Goal: Task Accomplishment & Management: Use online tool/utility

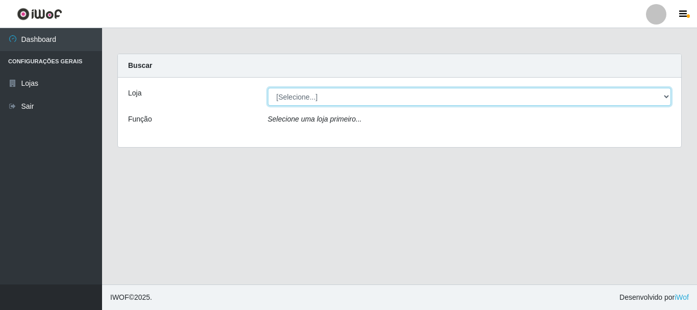
click at [668, 96] on select "[Selecione...] Nova República - Pajuçara Nova República - Pompeia" at bounding box center [470, 97] width 404 height 18
select select "64"
click at [268, 88] on select "[Selecione...] Nova República - Pajuçara Nova República - Pompeia" at bounding box center [470, 97] width 404 height 18
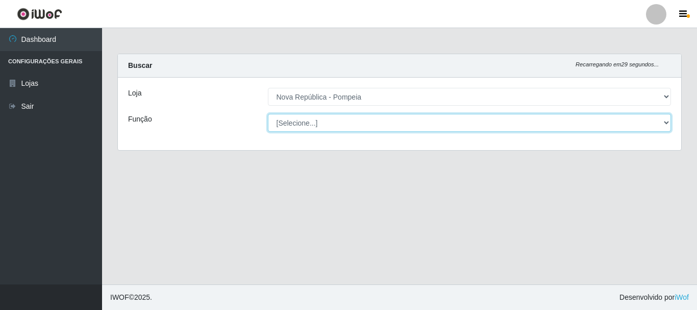
click at [662, 122] on select "[Selecione...] Balconista Operador de Caixa Recepcionista Repositor" at bounding box center [470, 123] width 404 height 18
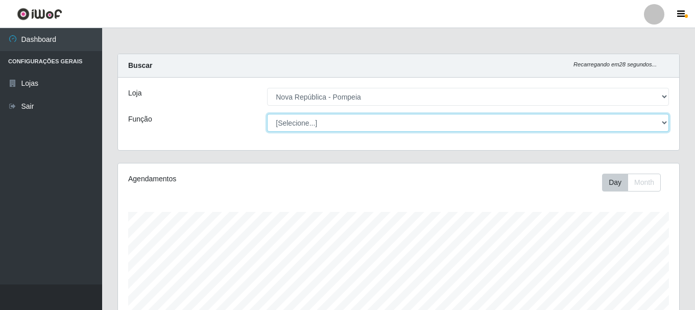
scroll to position [212, 561]
select select "22"
click at [267, 114] on select "[Selecione...] Balconista Operador de Caixa Recepcionista Repositor" at bounding box center [468, 123] width 402 height 18
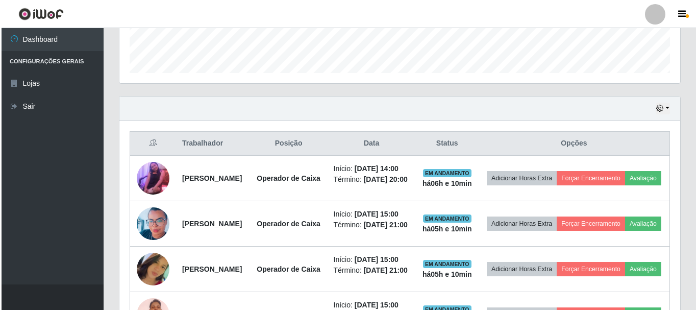
scroll to position [357, 0]
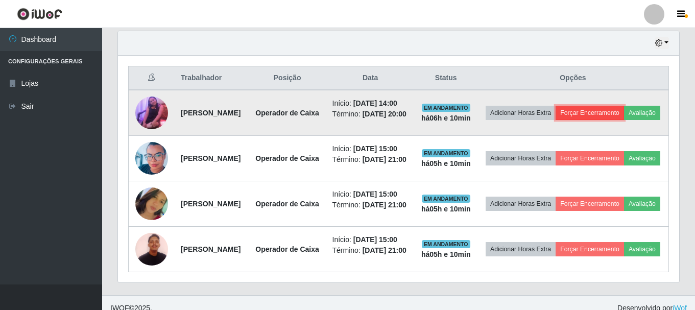
click at [624, 117] on button "Forçar Encerramento" at bounding box center [589, 113] width 68 height 14
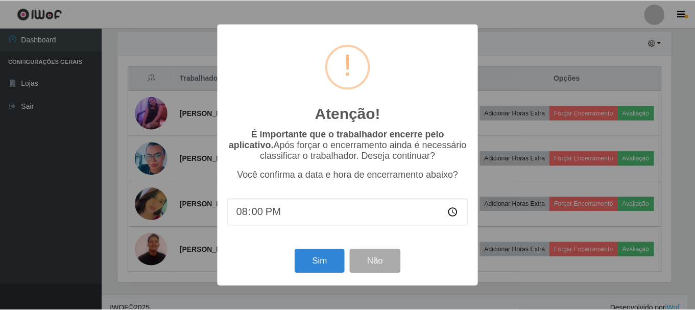
scroll to position [212, 556]
click at [303, 265] on button "Sim" at bounding box center [321, 261] width 50 height 24
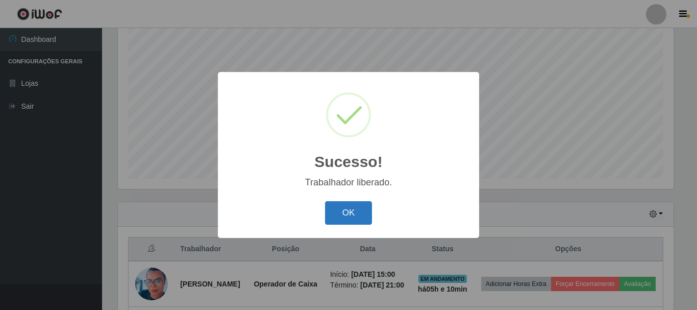
click at [359, 204] on button "OK" at bounding box center [348, 213] width 47 height 24
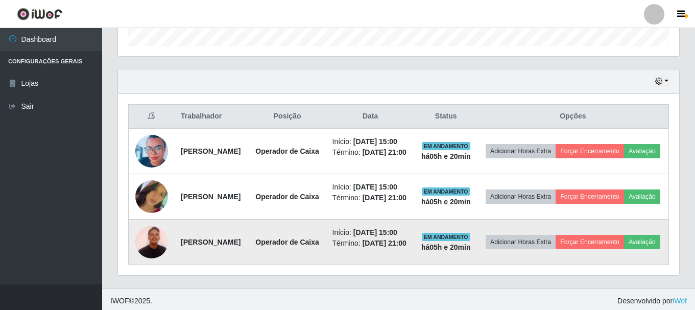
scroll to position [378, 0]
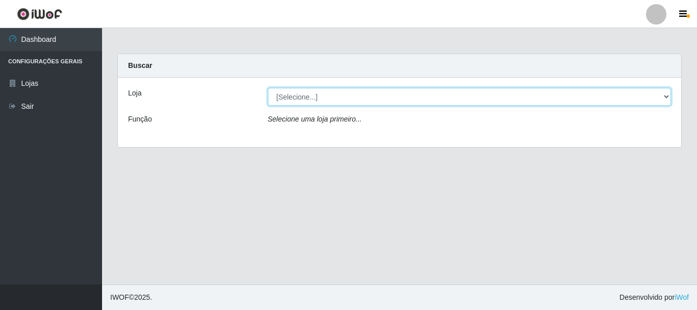
click at [666, 99] on select "[Selecione...] [GEOGRAPHIC_DATA] [GEOGRAPHIC_DATA]" at bounding box center [470, 97] width 404 height 18
select select "64"
click at [268, 88] on select "[Selecione...] [GEOGRAPHIC_DATA] [GEOGRAPHIC_DATA]" at bounding box center [470, 97] width 404 height 18
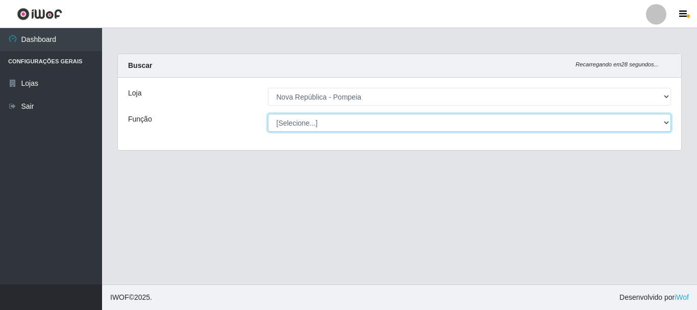
click at [669, 118] on select "[Selecione...] Balconista Operador de Caixa Recepcionista Repositor" at bounding box center [470, 123] width 404 height 18
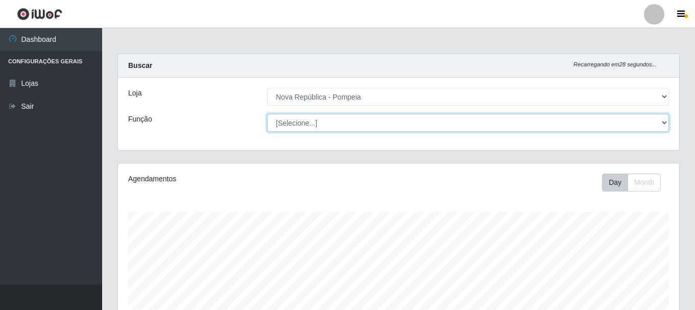
scroll to position [212, 561]
select select "22"
click at [267, 114] on select "[Selecione...] Balconista Operador de Caixa Recepcionista Repositor" at bounding box center [468, 123] width 402 height 18
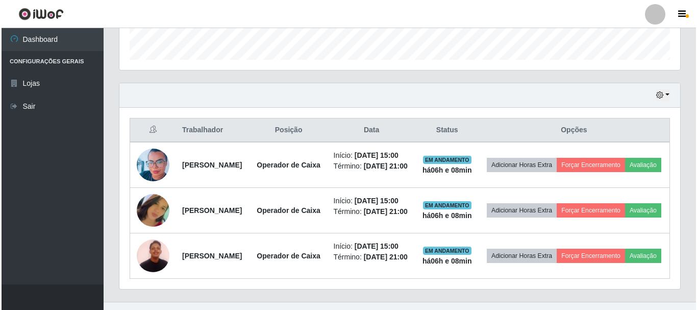
scroll to position [310, 0]
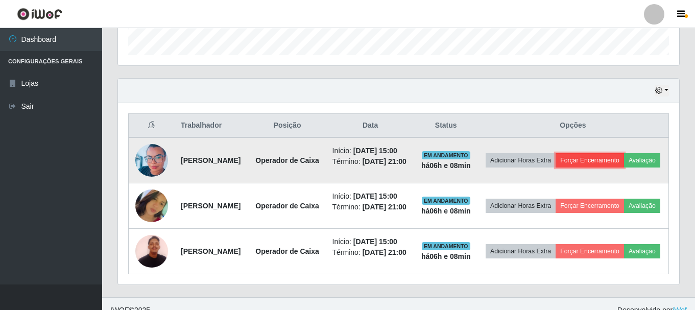
click at [620, 161] on button "Forçar Encerramento" at bounding box center [589, 160] width 68 height 14
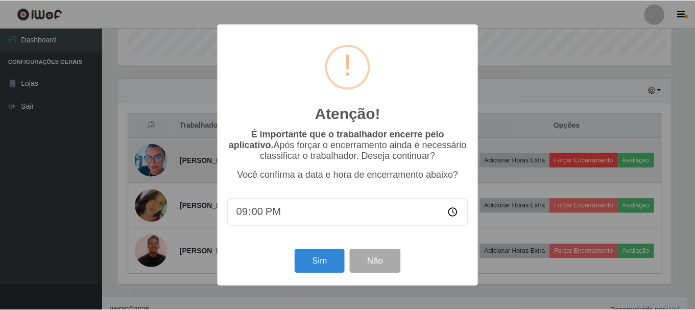
scroll to position [212, 556]
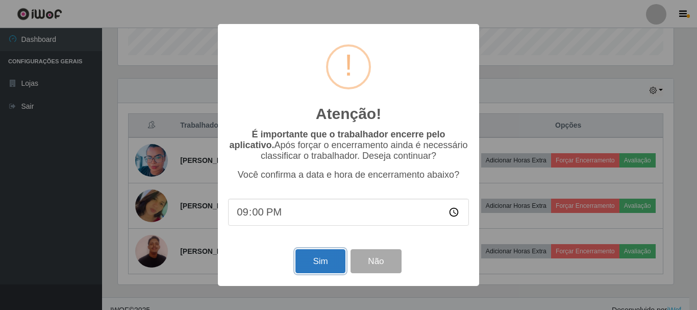
click at [320, 267] on button "Sim" at bounding box center [321, 261] width 50 height 24
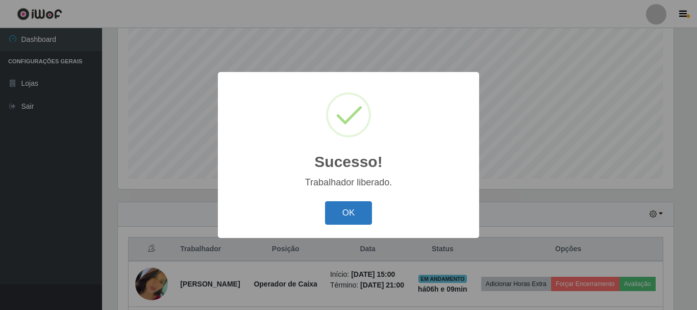
click at [355, 212] on button "OK" at bounding box center [348, 213] width 47 height 24
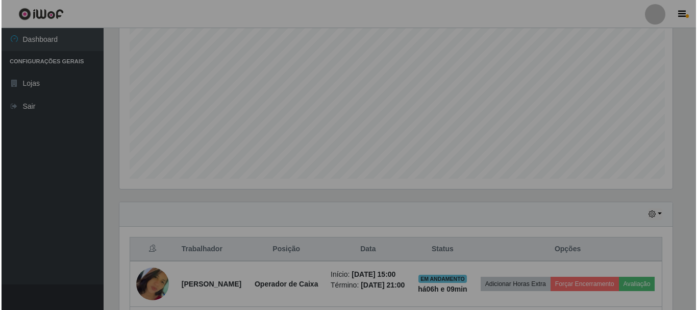
scroll to position [212, 561]
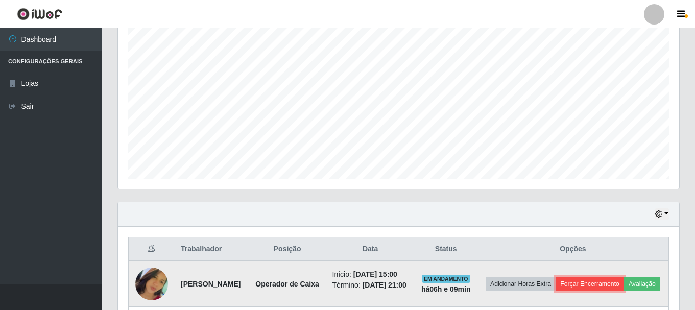
click at [624, 285] on button "Forçar Encerramento" at bounding box center [589, 284] width 68 height 14
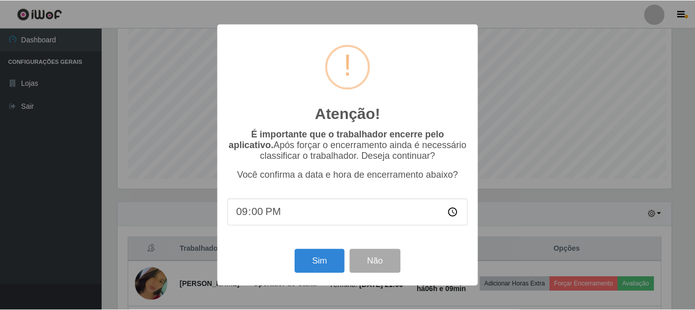
scroll to position [212, 556]
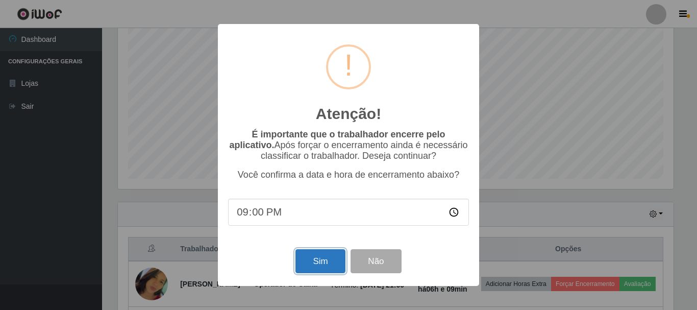
click at [307, 262] on button "Sim" at bounding box center [321, 261] width 50 height 24
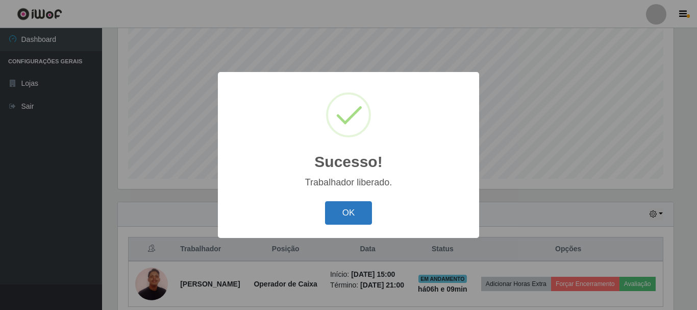
click at [356, 213] on button "OK" at bounding box center [348, 213] width 47 height 24
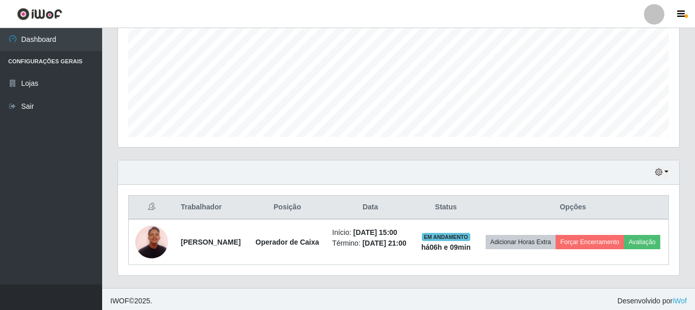
scroll to position [239, 0]
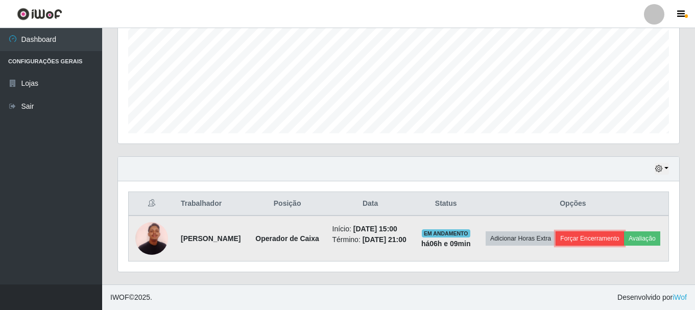
click at [624, 231] on button "Forçar Encerramento" at bounding box center [589, 238] width 68 height 14
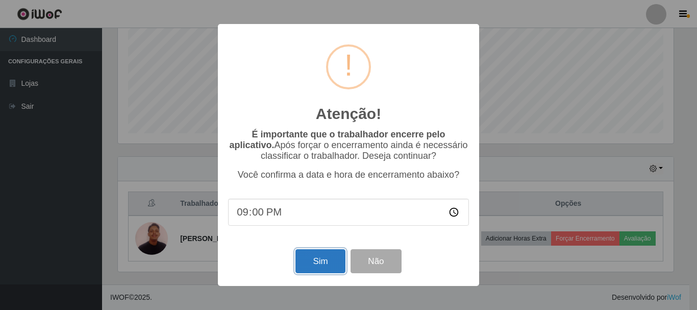
click at [315, 262] on button "Sim" at bounding box center [321, 261] width 50 height 24
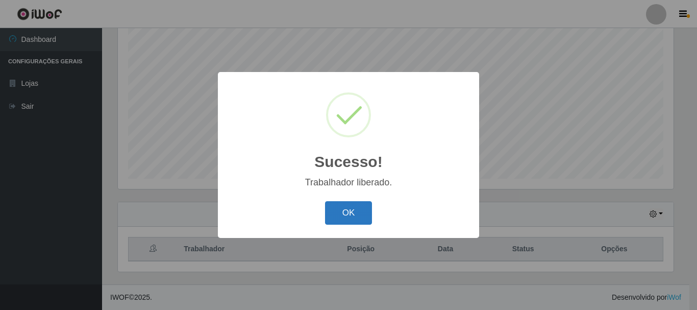
click at [367, 209] on button "OK" at bounding box center [348, 213] width 47 height 24
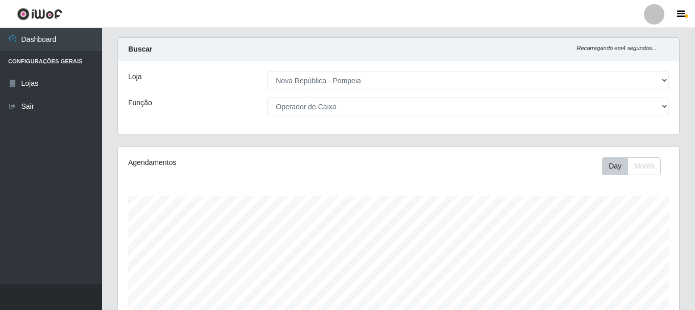
scroll to position [0, 0]
